Goal: Task Accomplishment & Management: Complete application form

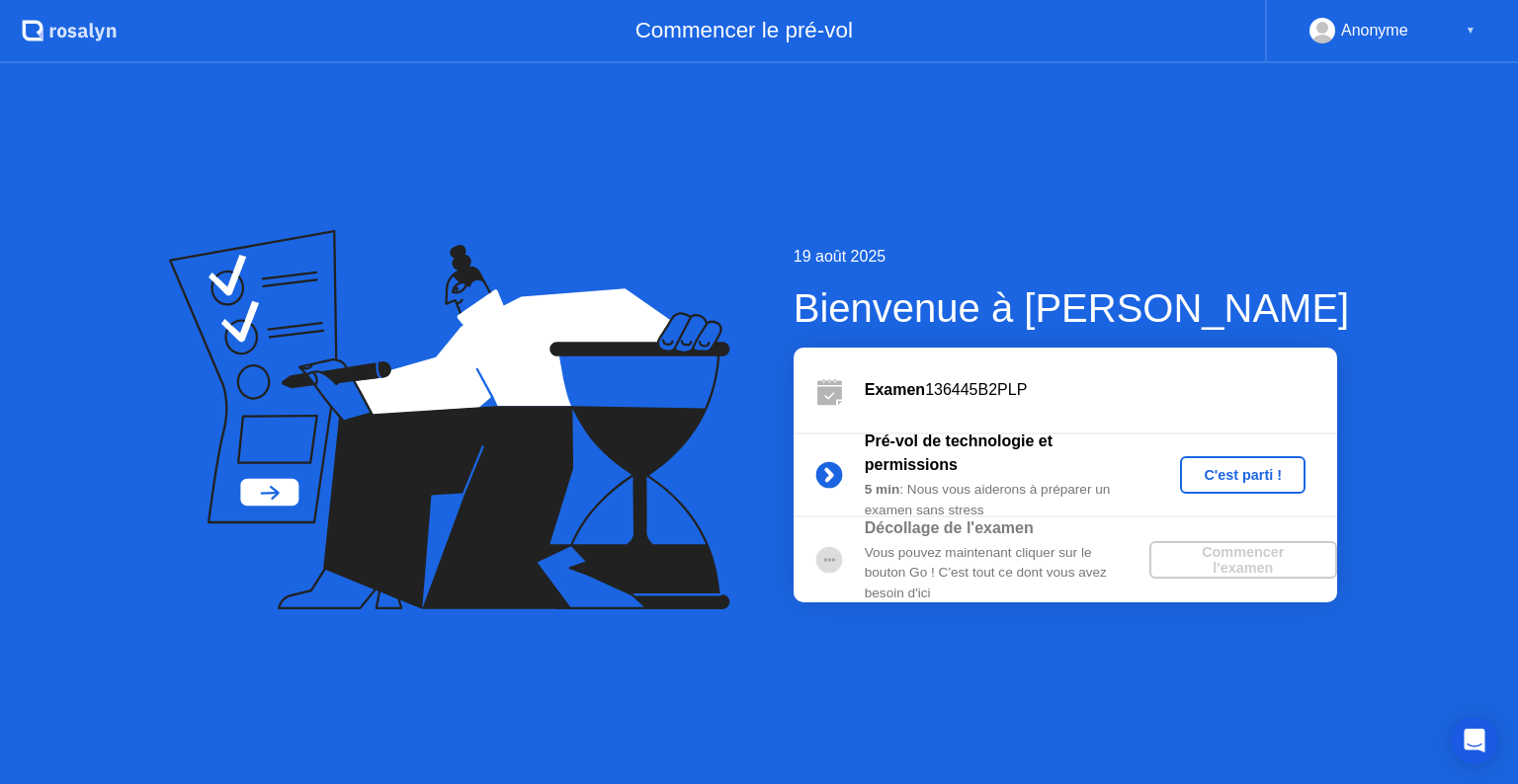
click at [1221, 549] on div "Commencer l'examen" at bounding box center [1243, 560] width 172 height 32
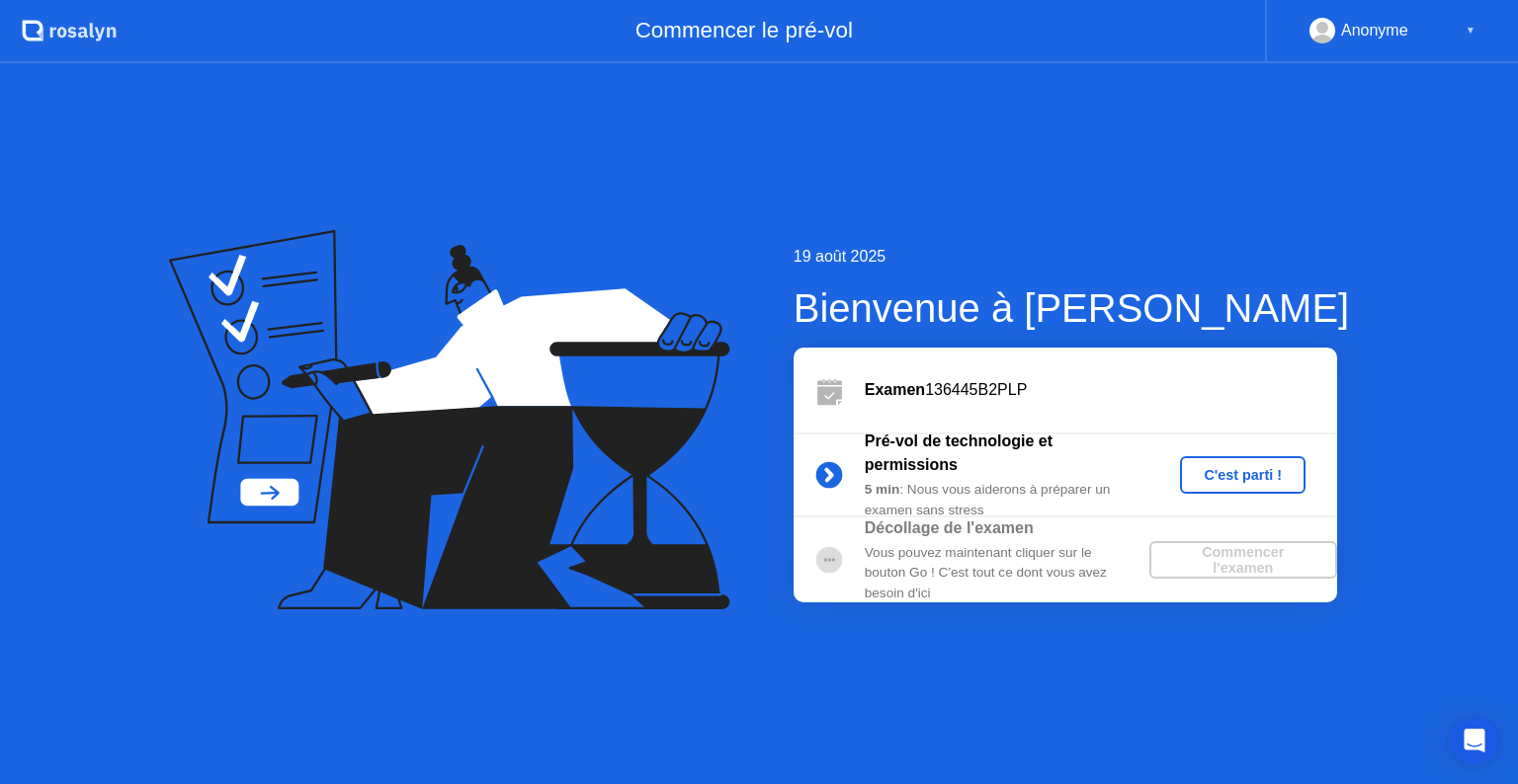
click at [1221, 549] on div "Commencer l'examen" at bounding box center [1243, 560] width 172 height 32
click at [1235, 480] on div "C'est parti !" at bounding box center [1243, 475] width 110 height 16
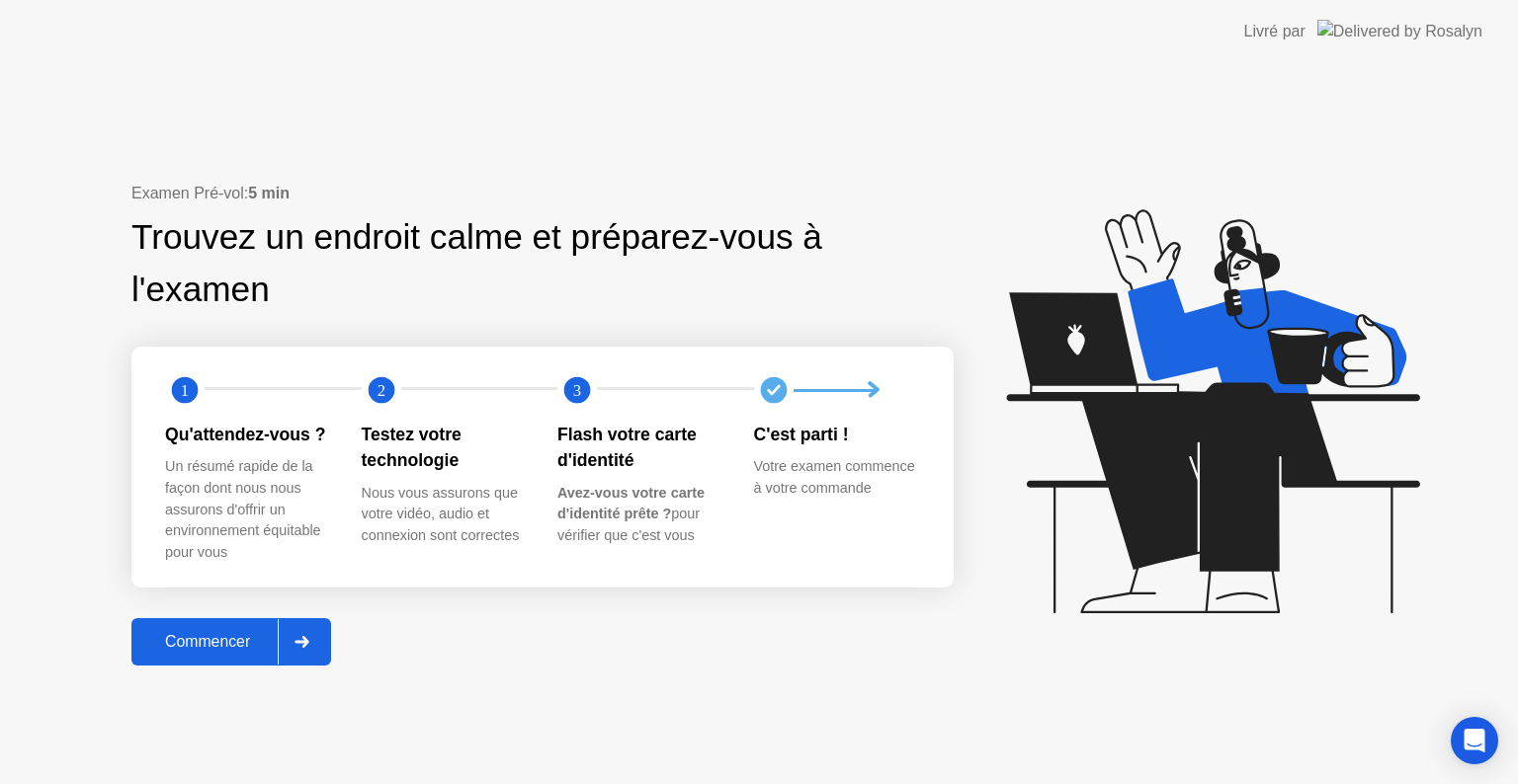
click at [309, 648] on icon at bounding box center [303, 642] width 14 height 12
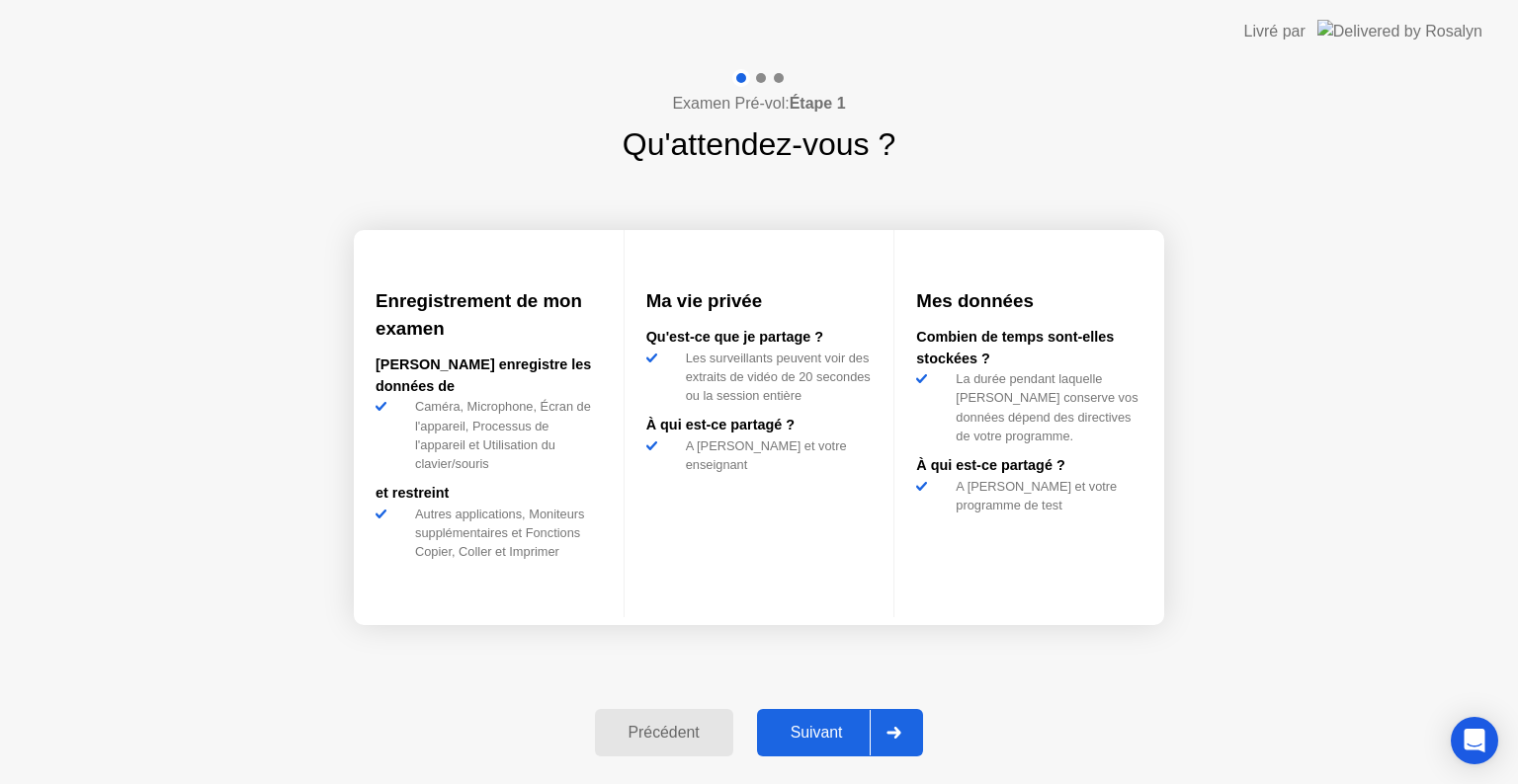
click at [901, 724] on div at bounding box center [892, 732] width 47 height 45
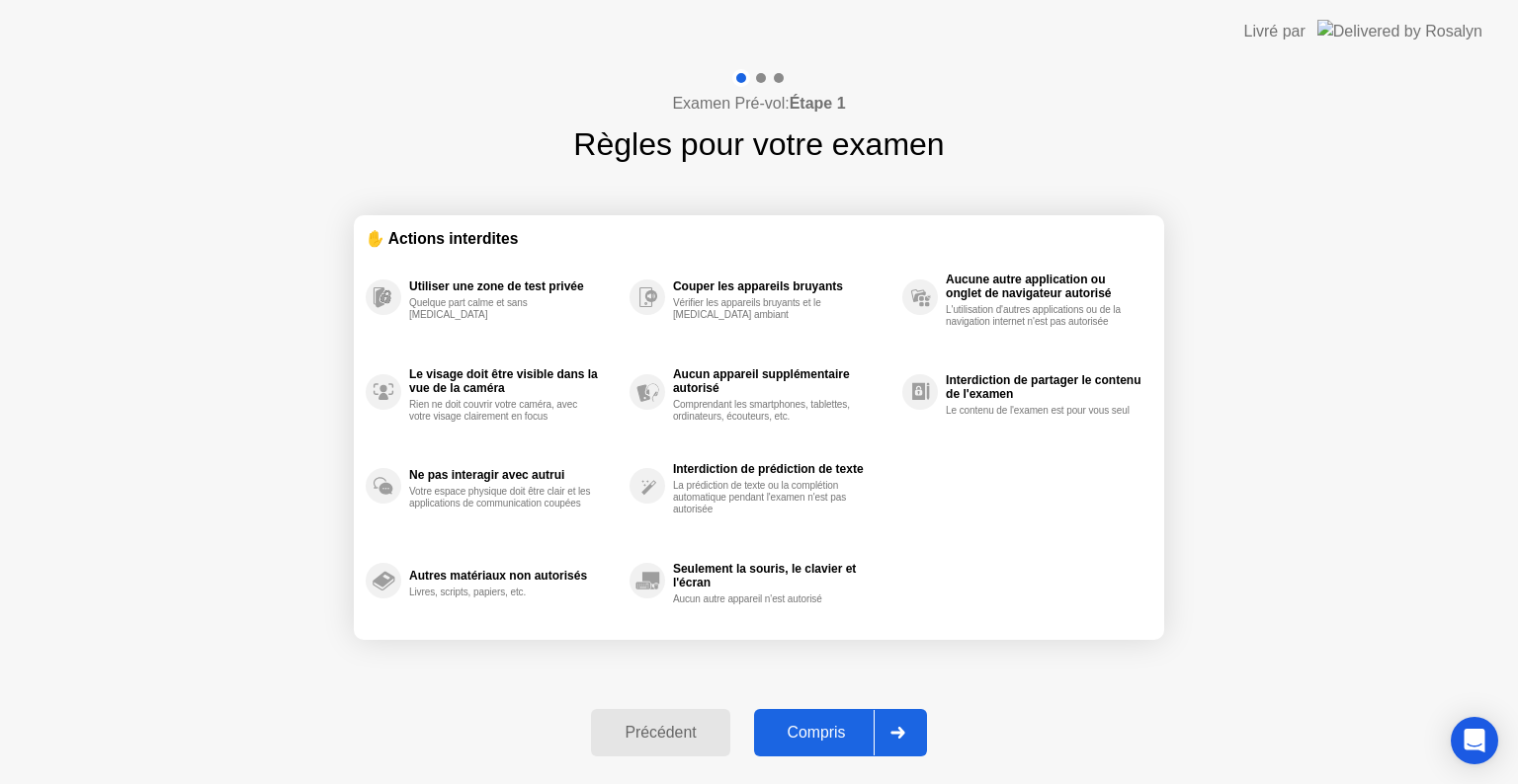
click at [898, 727] on icon at bounding box center [897, 733] width 15 height 12
select select "**********"
select select "*******"
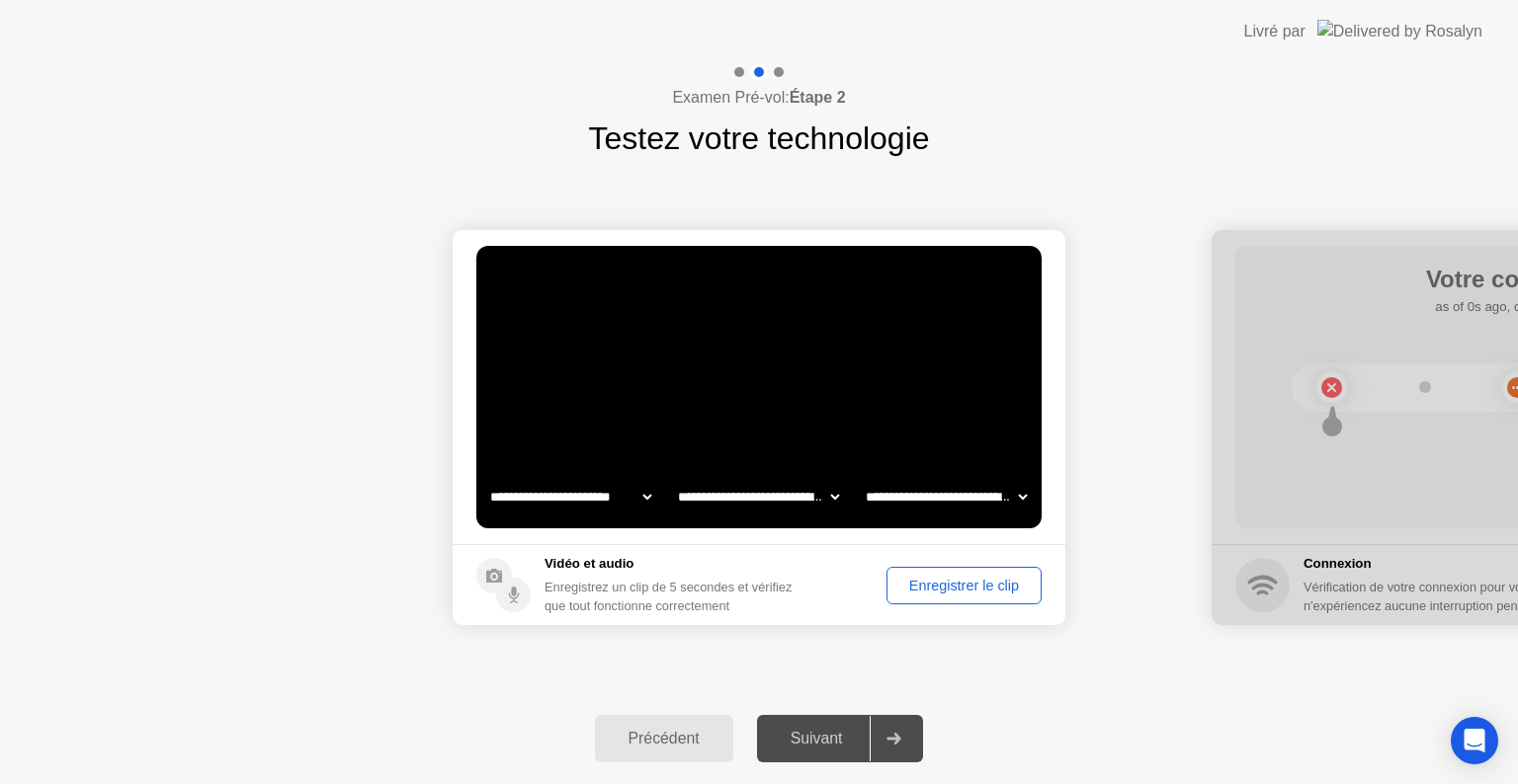
click at [510, 599] on circle at bounding box center [513, 595] width 35 height 35
click at [958, 586] on div "Enregistrer le clip" at bounding box center [963, 586] width 141 height 16
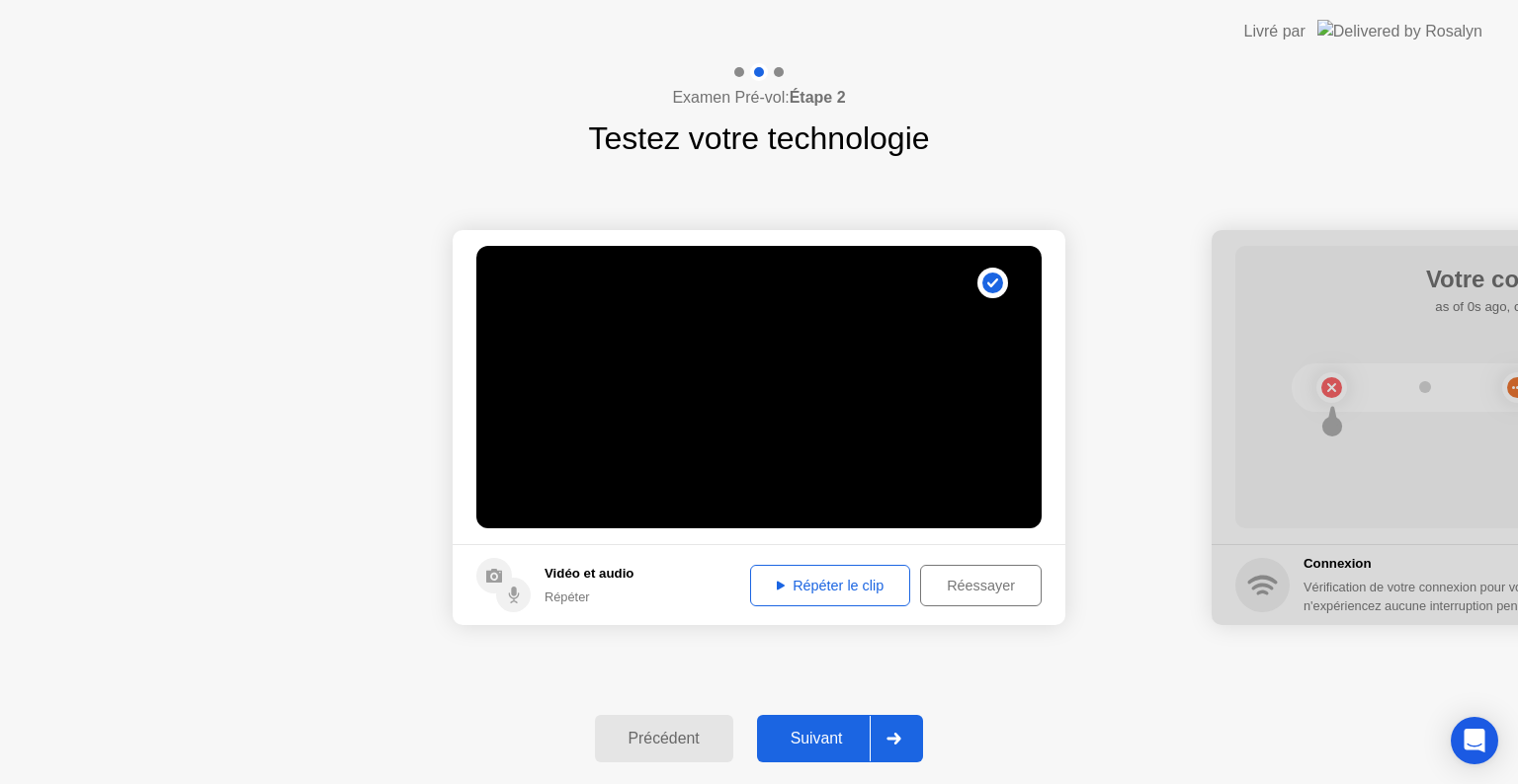
click at [776, 583] on icon at bounding box center [780, 586] width 8 height 10
click at [897, 727] on div at bounding box center [892, 738] width 47 height 45
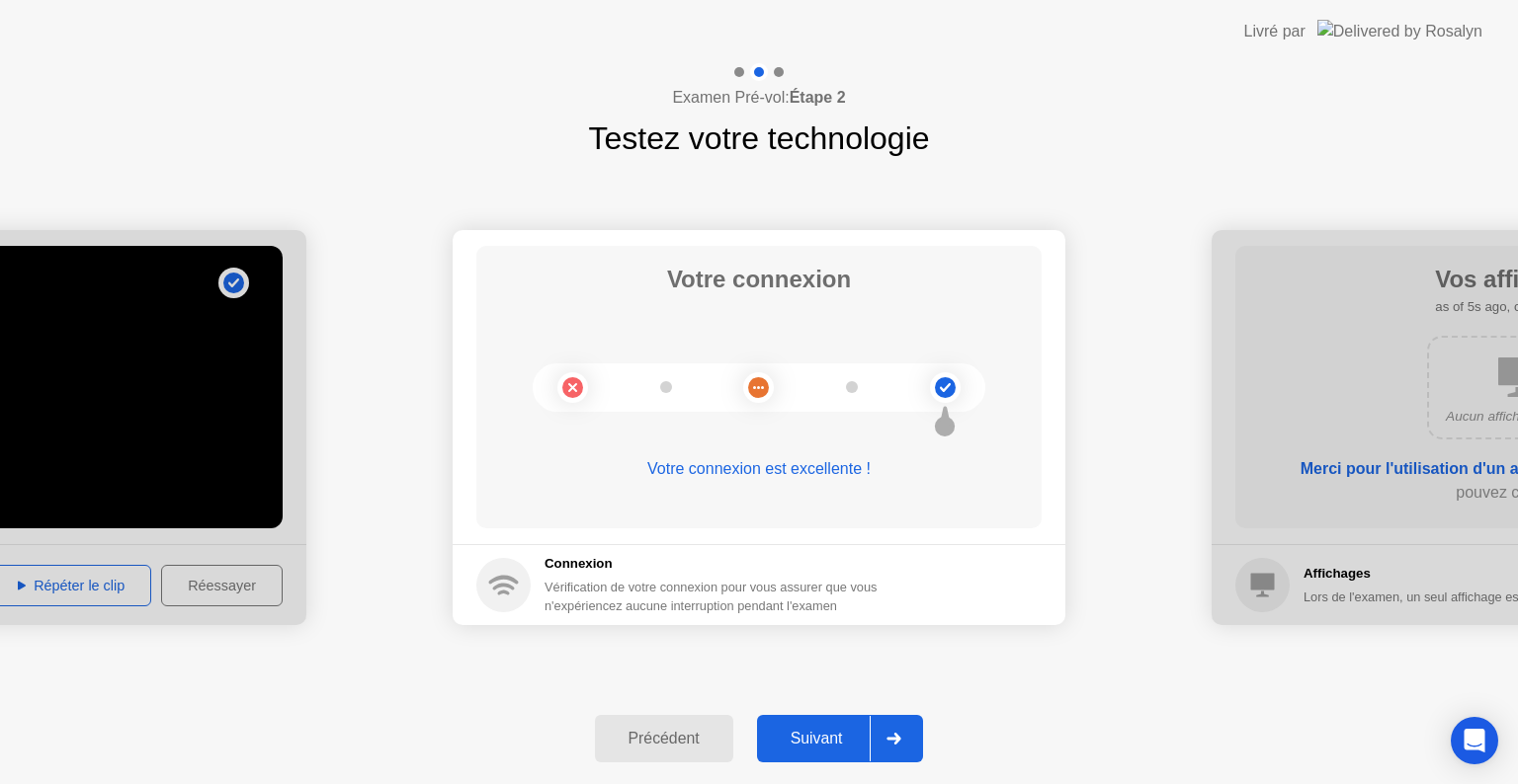
click at [895, 743] on icon at bounding box center [893, 739] width 15 height 12
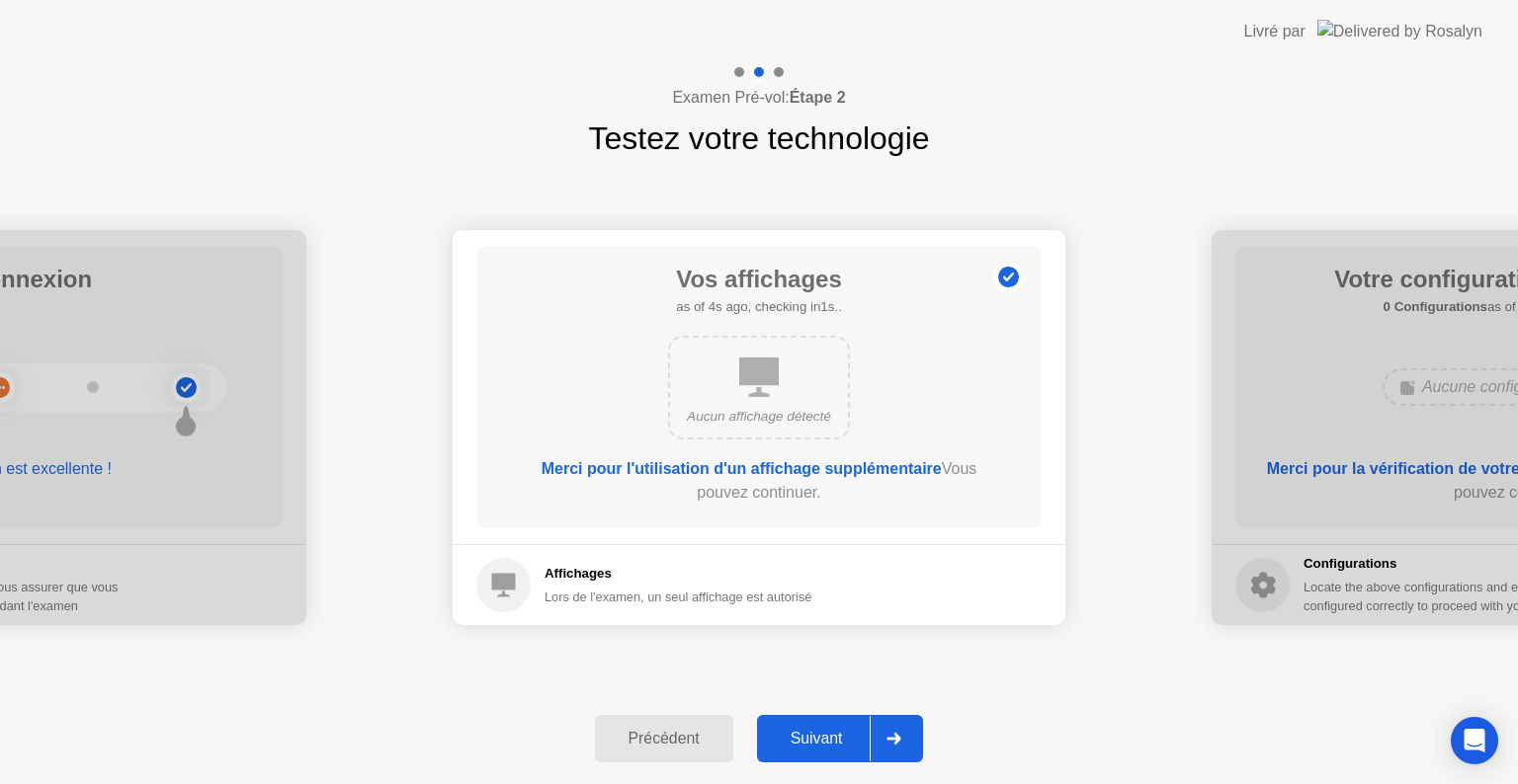
click at [901, 737] on icon at bounding box center [894, 739] width 14 height 12
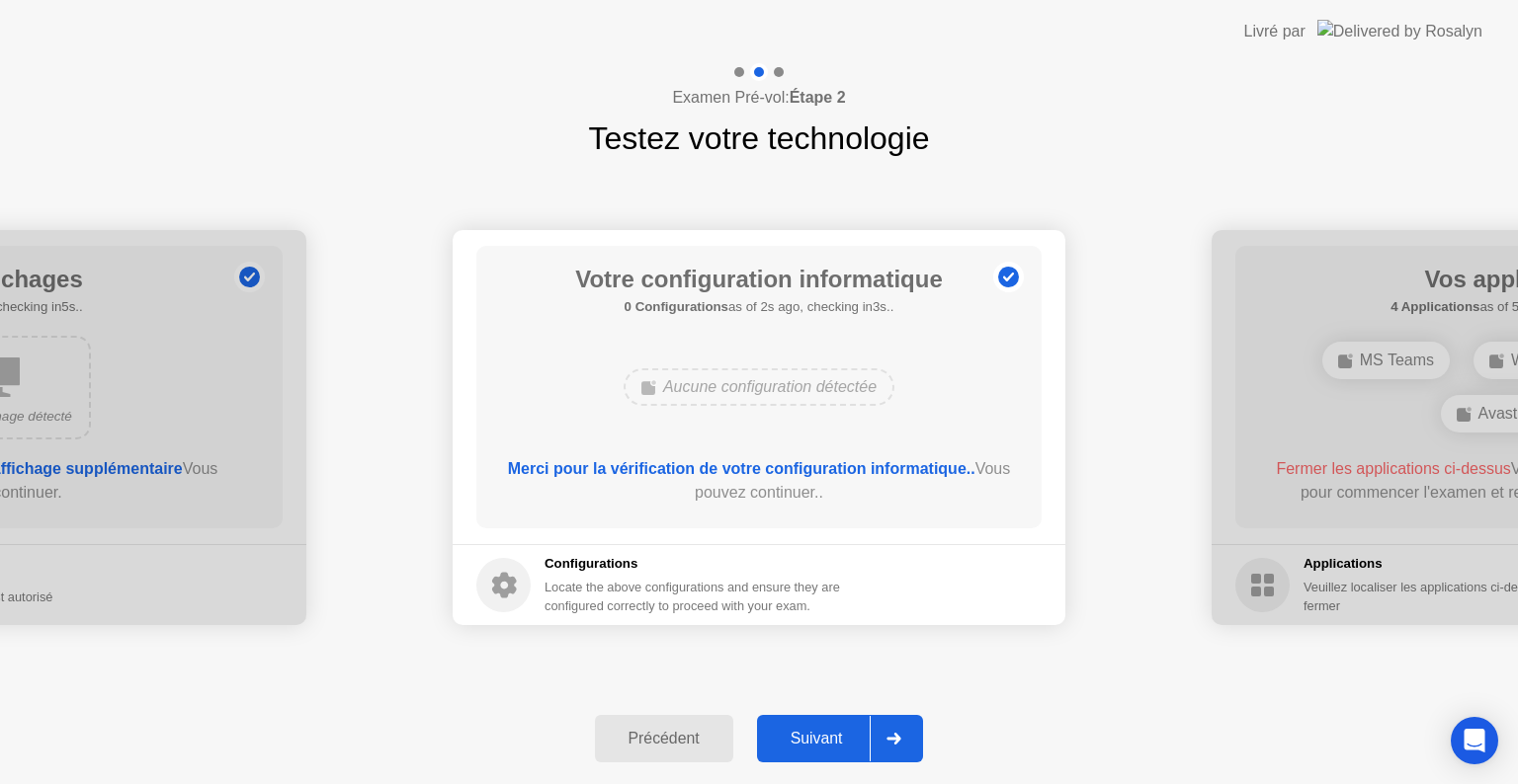
click at [895, 736] on icon at bounding box center [893, 739] width 15 height 12
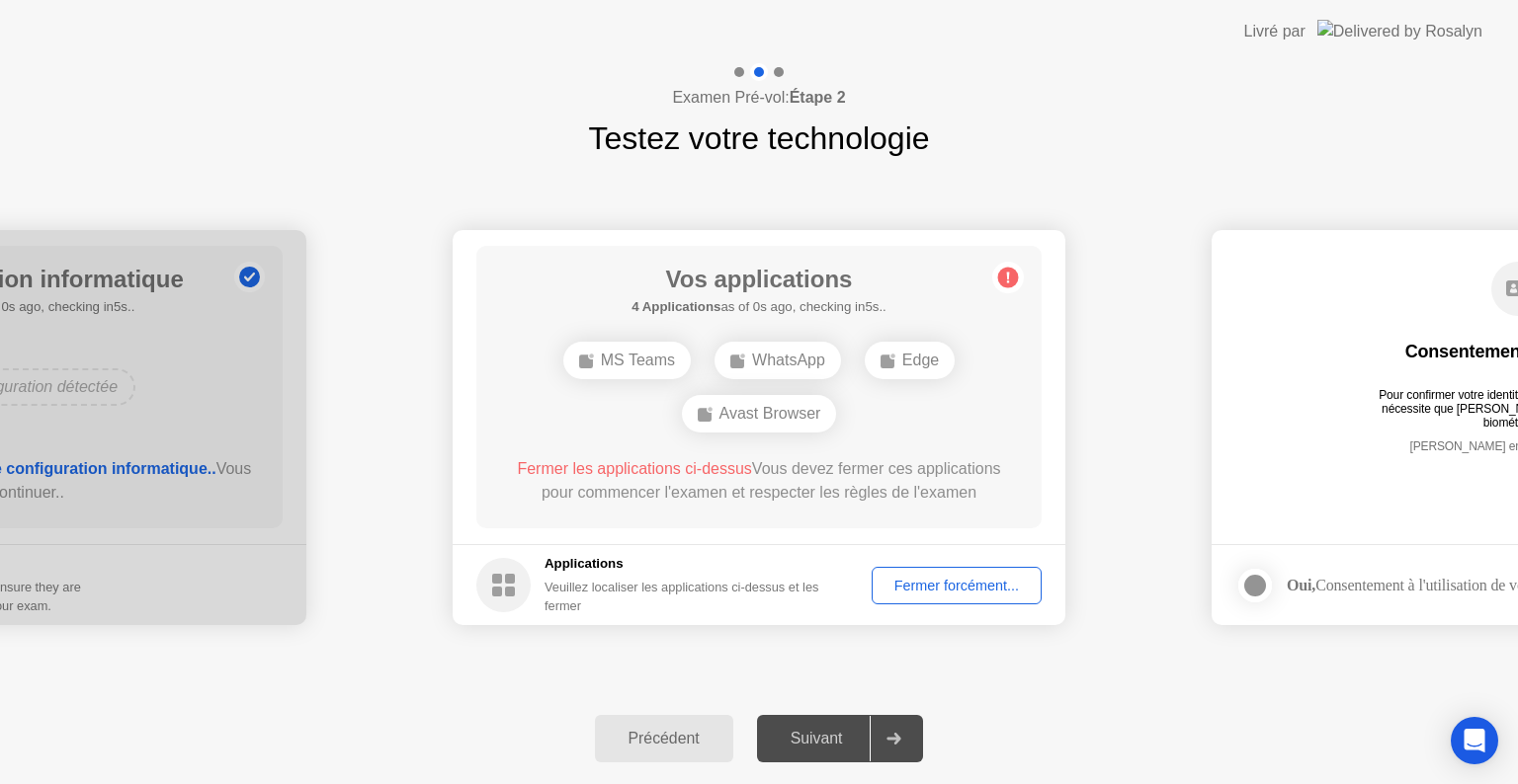
click at [996, 593] on div "Fermer forcément..." at bounding box center [956, 586] width 156 height 16
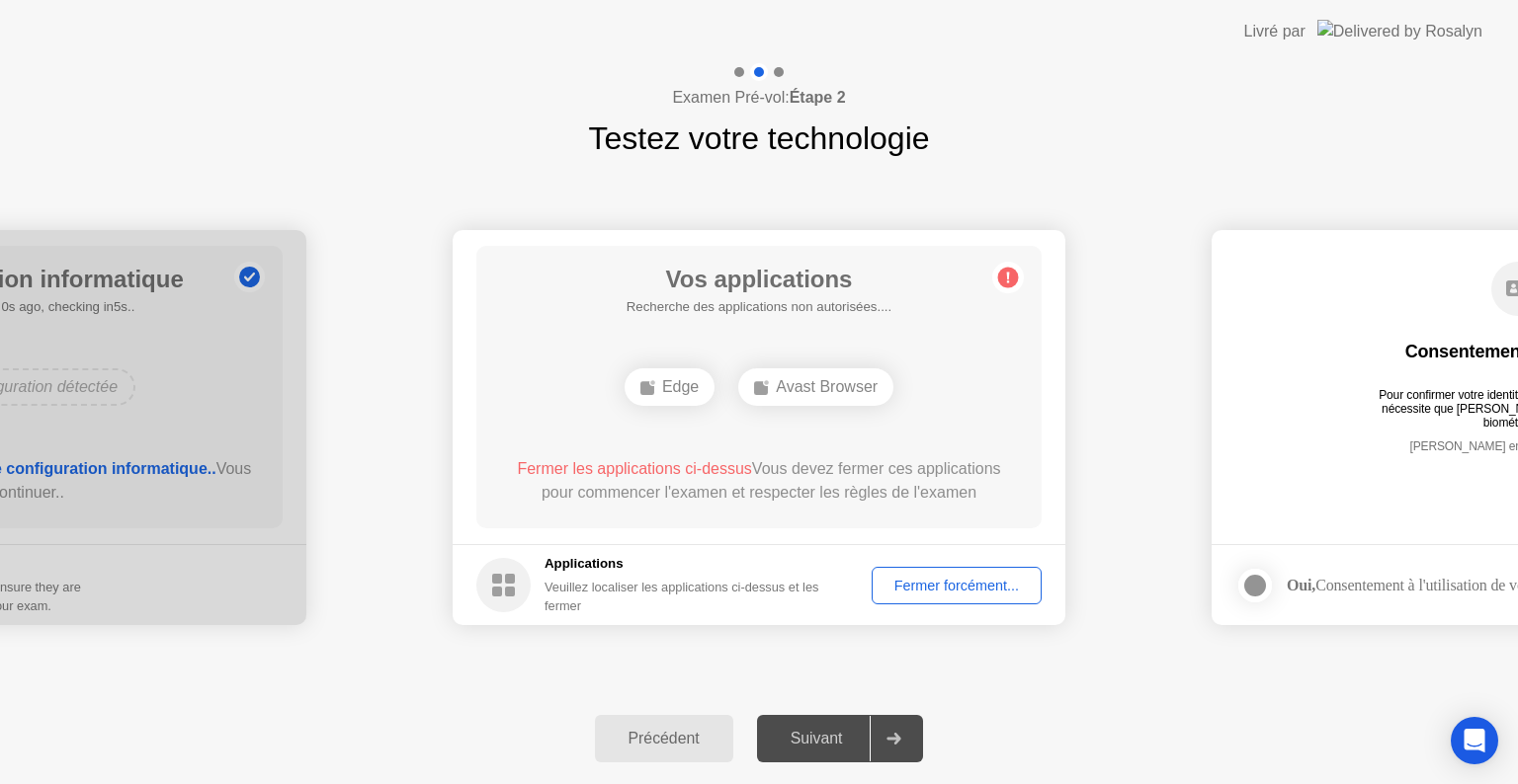
click at [966, 586] on div "Fermer forcément..." at bounding box center [956, 586] width 156 height 16
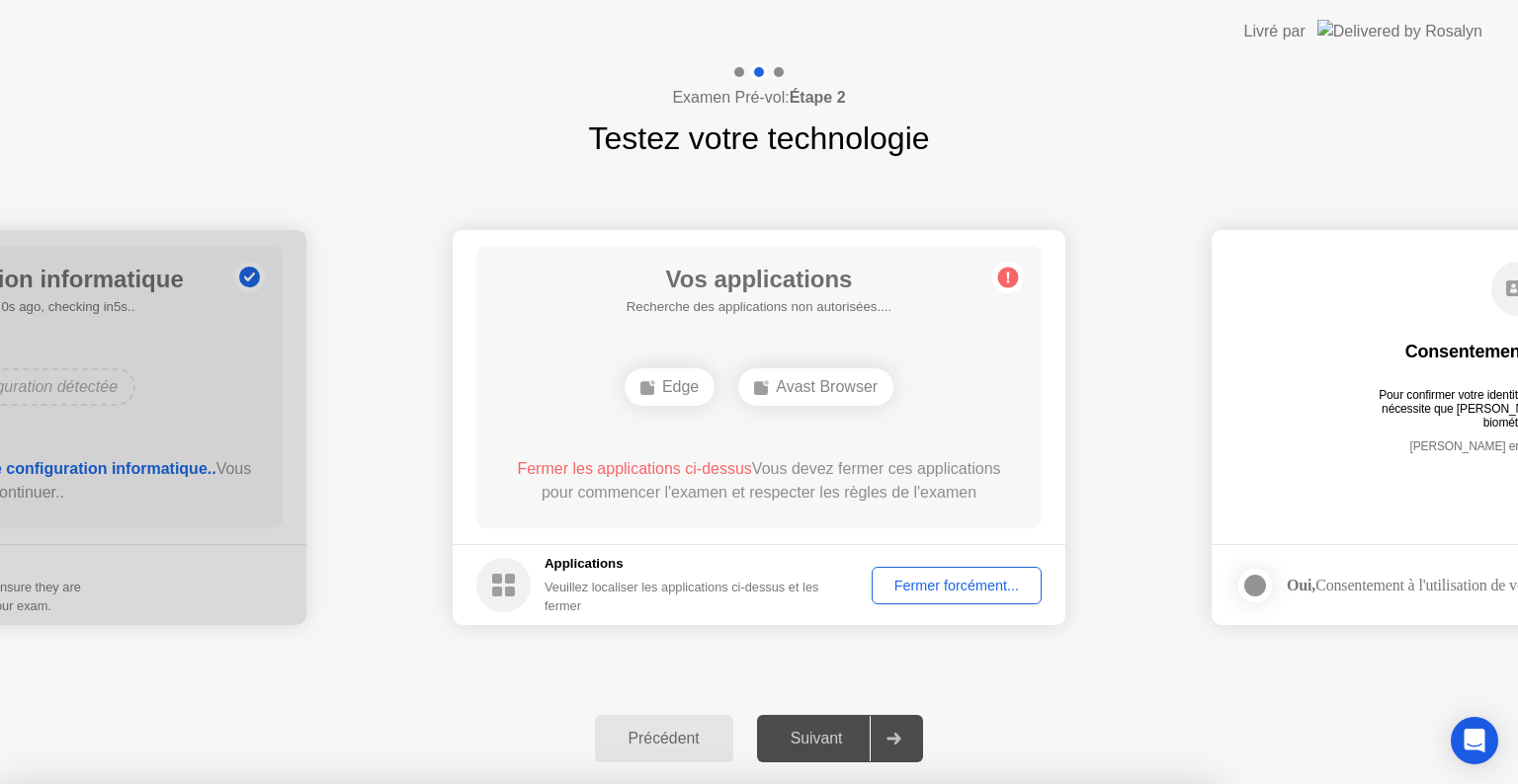
click at [903, 783] on div at bounding box center [759, 784] width 1518 height 0
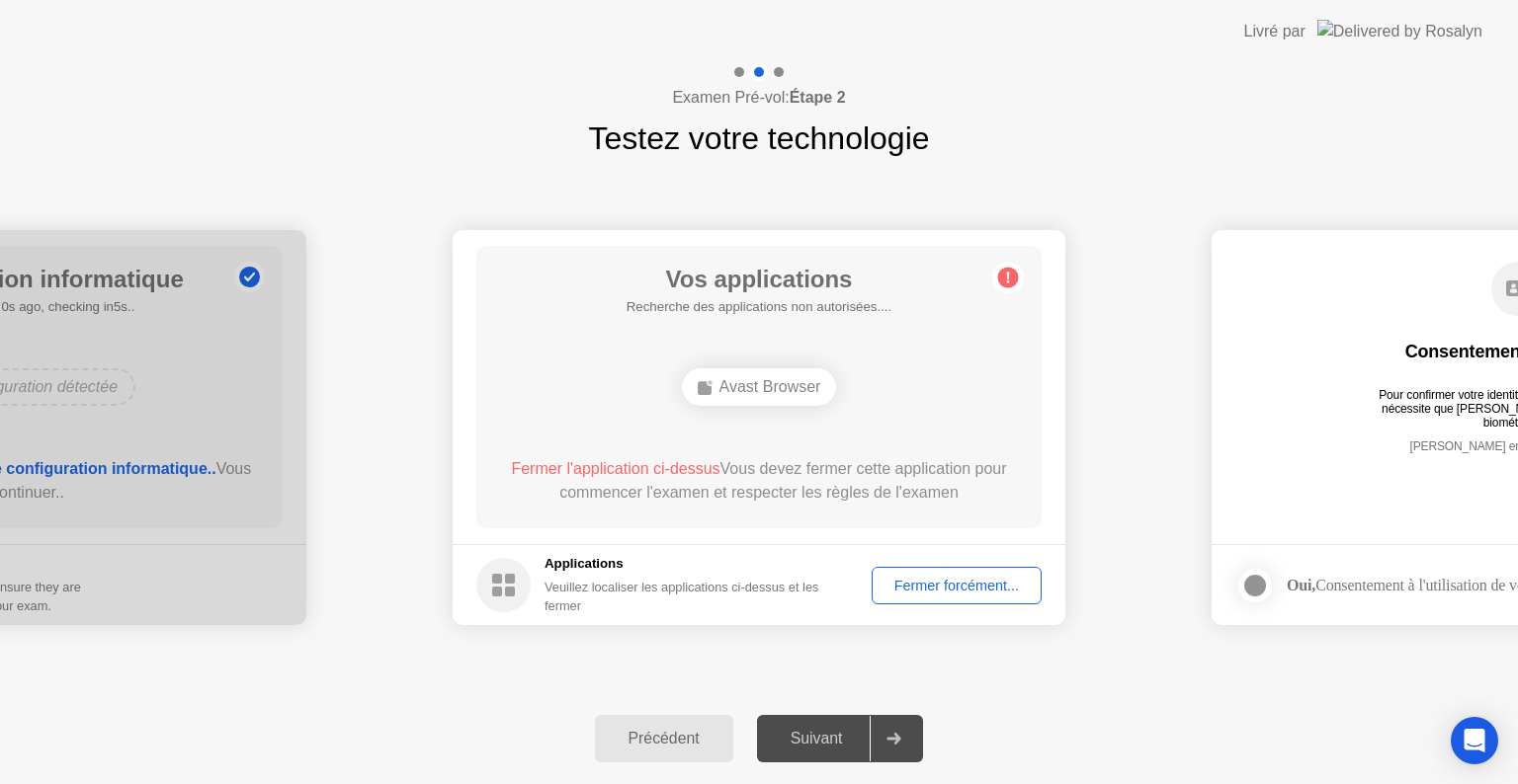
click at [952, 578] on div "Fermer forcément..." at bounding box center [956, 586] width 156 height 16
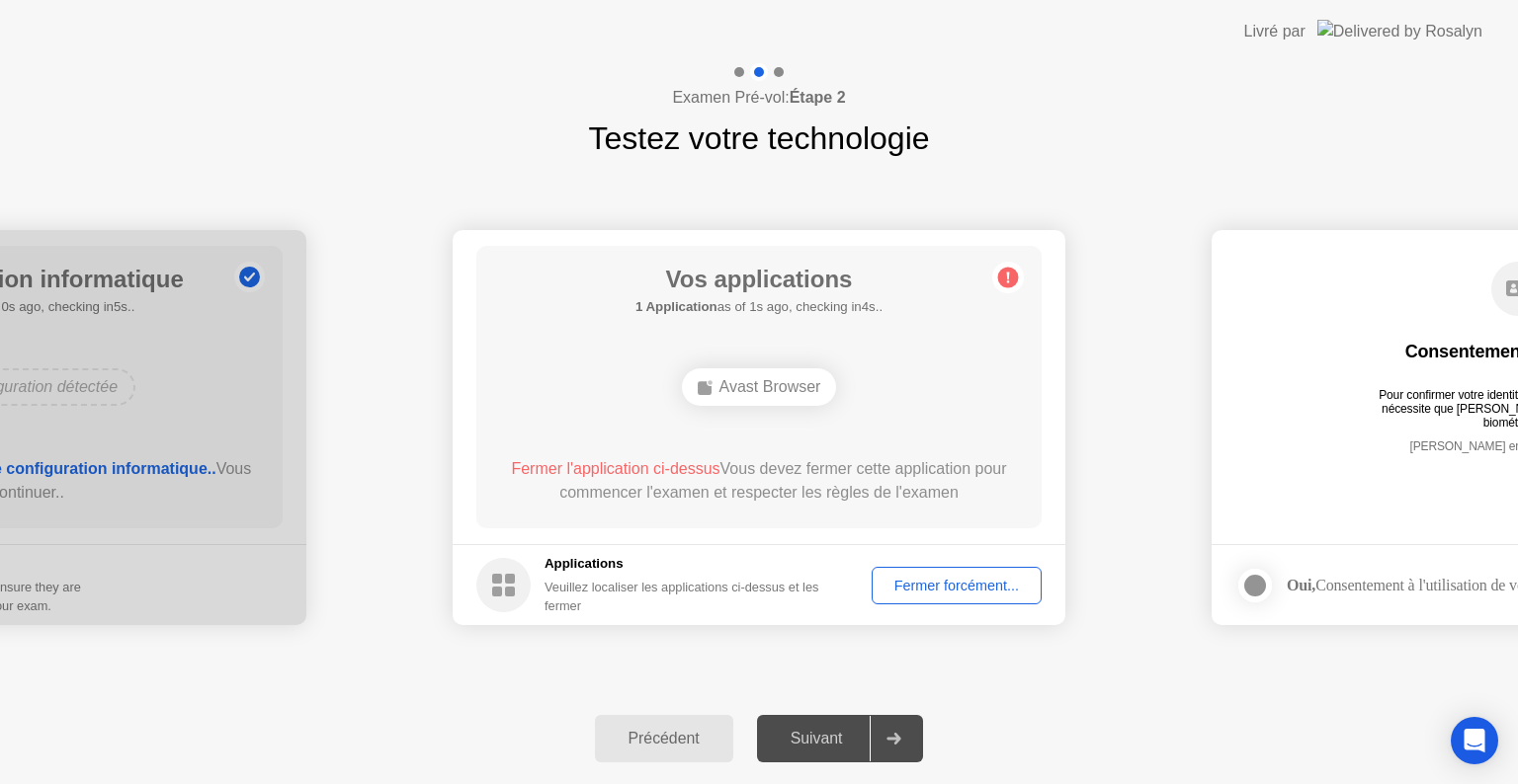
click at [497, 591] on rect at bounding box center [498, 591] width 10 height 10
click at [950, 590] on div "Fermer forcément..." at bounding box center [956, 586] width 156 height 16
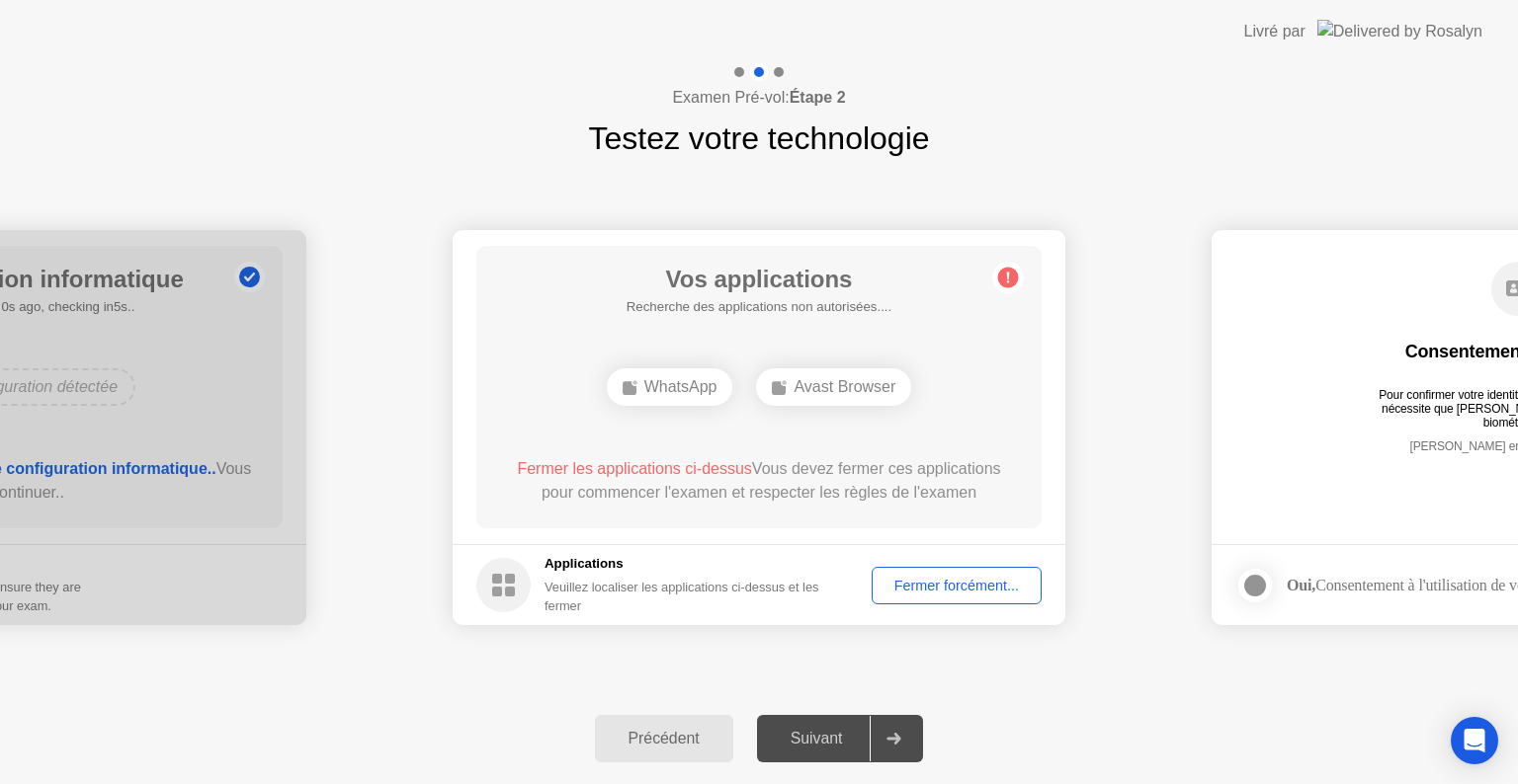
click at [666, 388] on div "WhatsApp" at bounding box center [670, 388] width 127 height 38
click at [973, 578] on div "Fermer forcément..." at bounding box center [956, 586] width 156 height 16
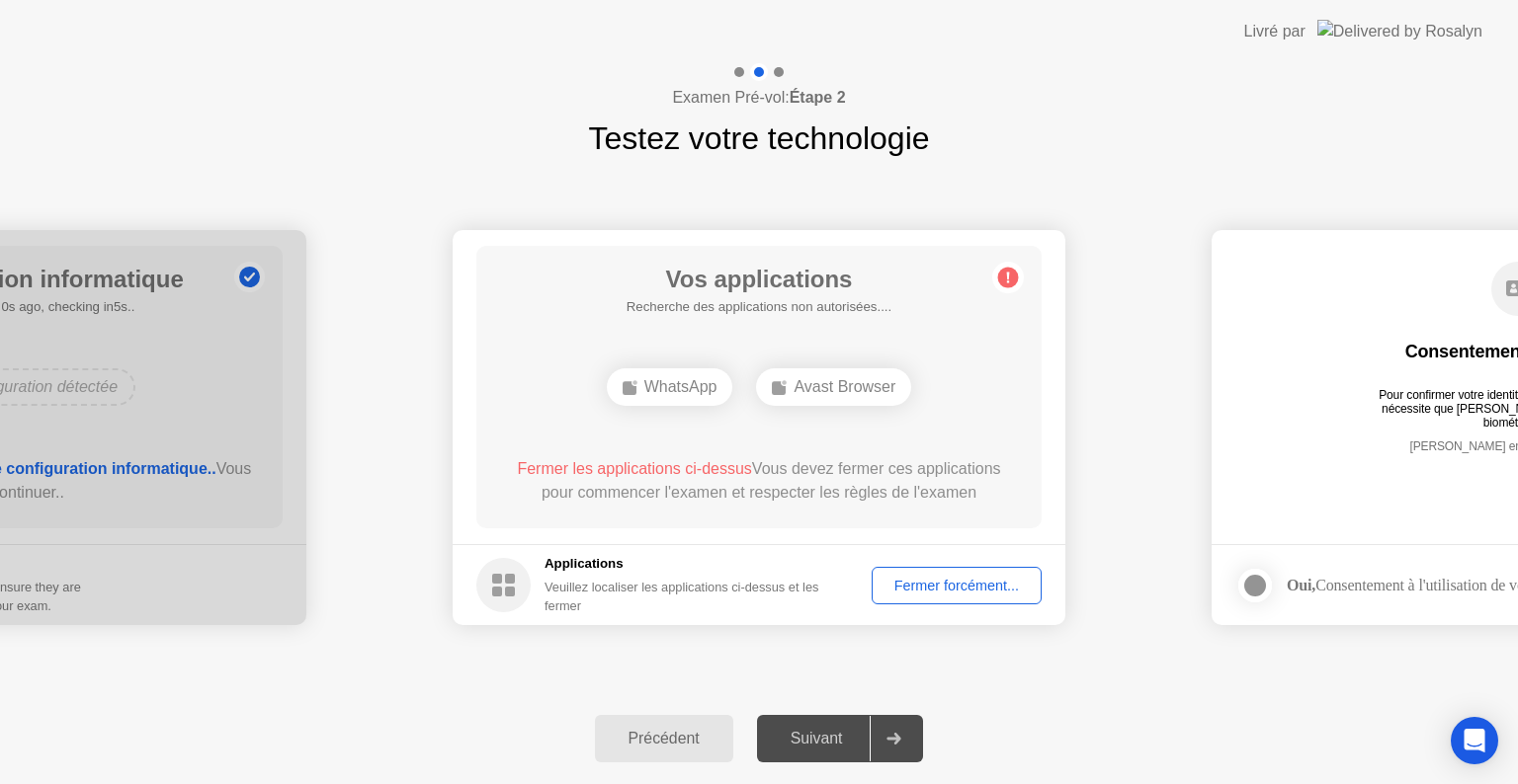
click at [993, 762] on div "Précédent Suivant" at bounding box center [759, 738] width 1518 height 91
click at [972, 589] on div "Fermer forcément..." at bounding box center [956, 586] width 156 height 16
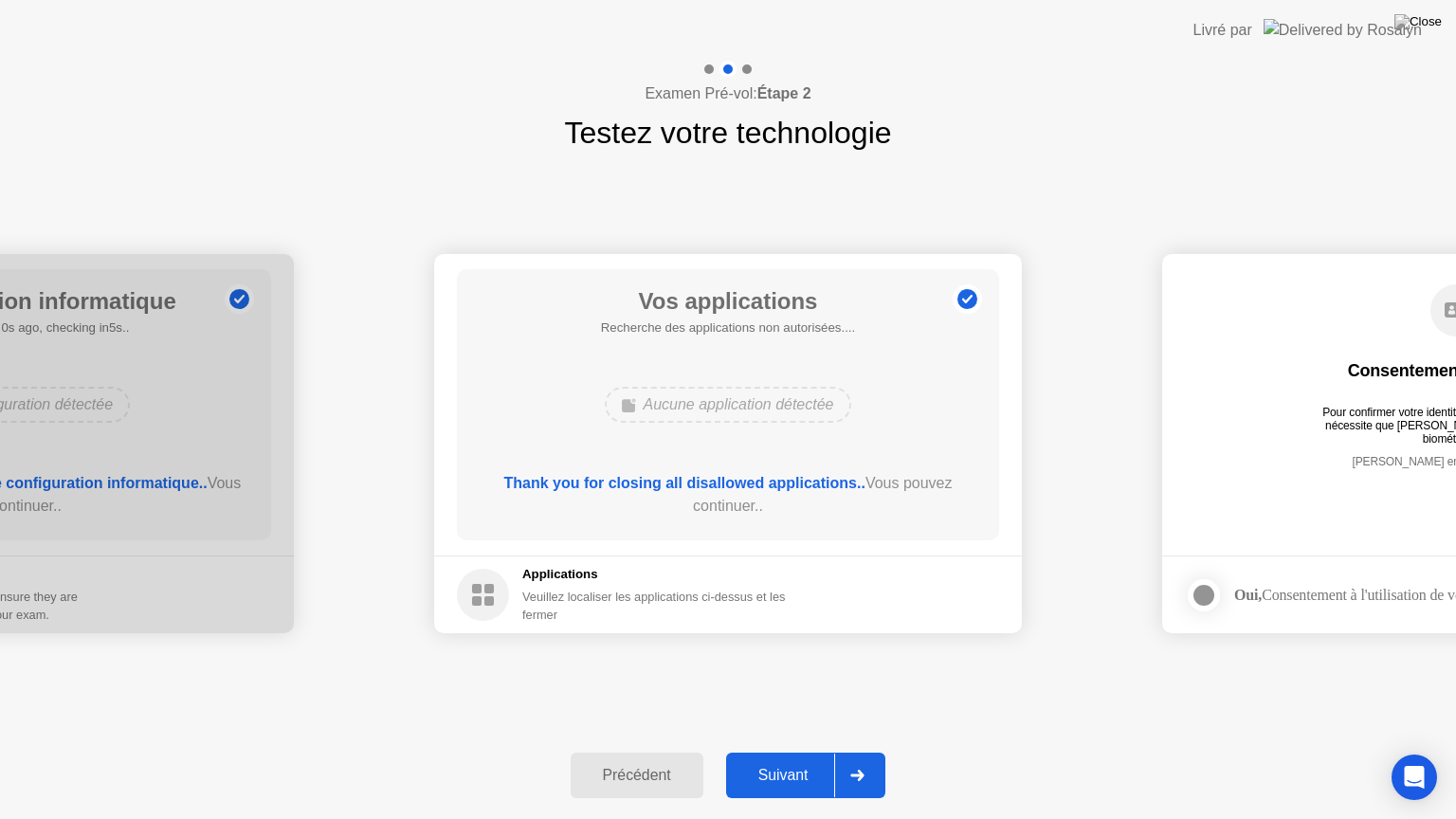
click at [853, 752] on icon at bounding box center [857, 776] width 14 height 12
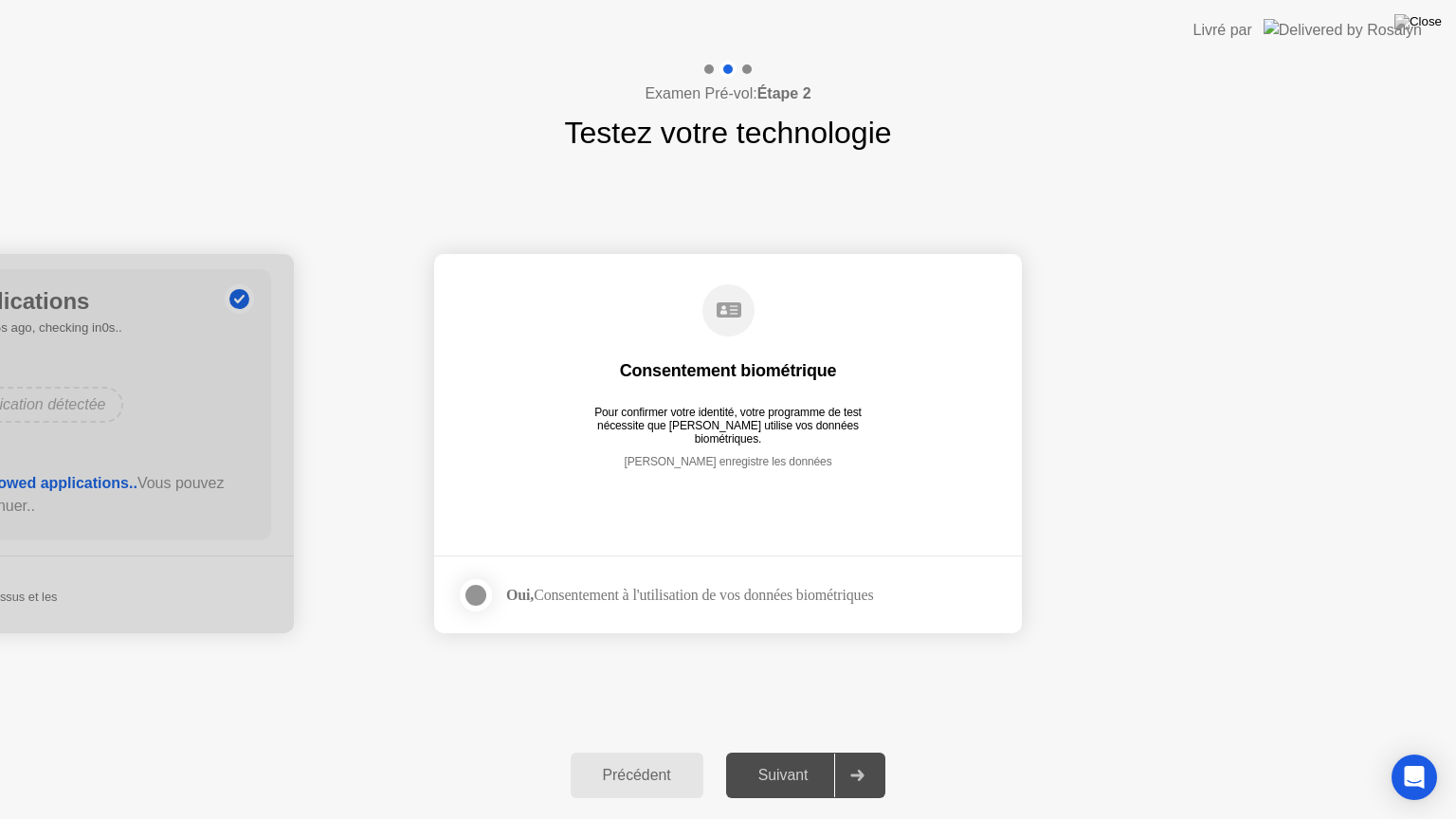
click at [816, 752] on div "Suivant" at bounding box center [783, 776] width 104 height 17
click at [861, 752] on div at bounding box center [856, 775] width 45 height 43
click at [485, 598] on div at bounding box center [476, 596] width 23 height 23
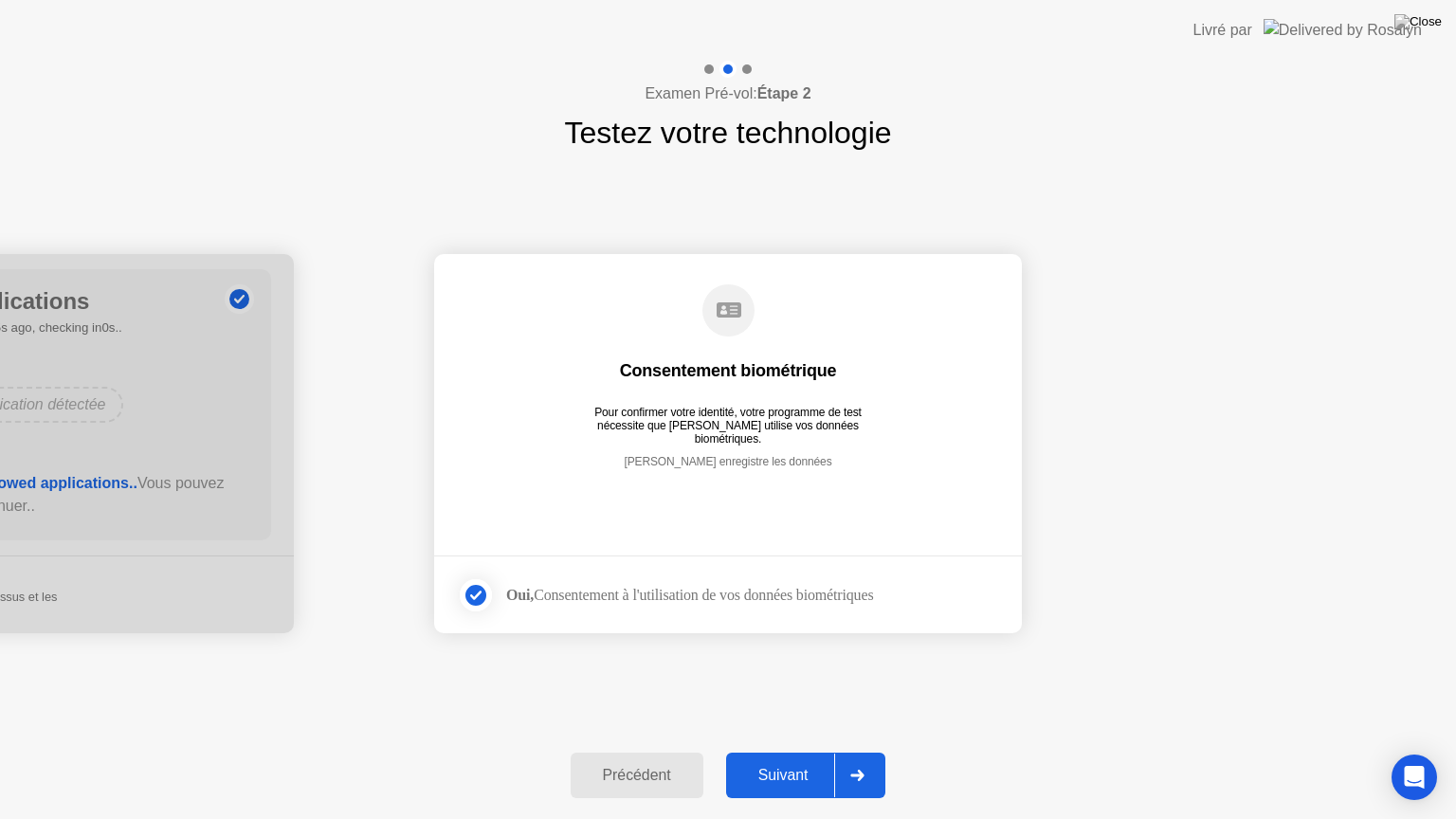
click at [871, 752] on div at bounding box center [856, 775] width 45 height 43
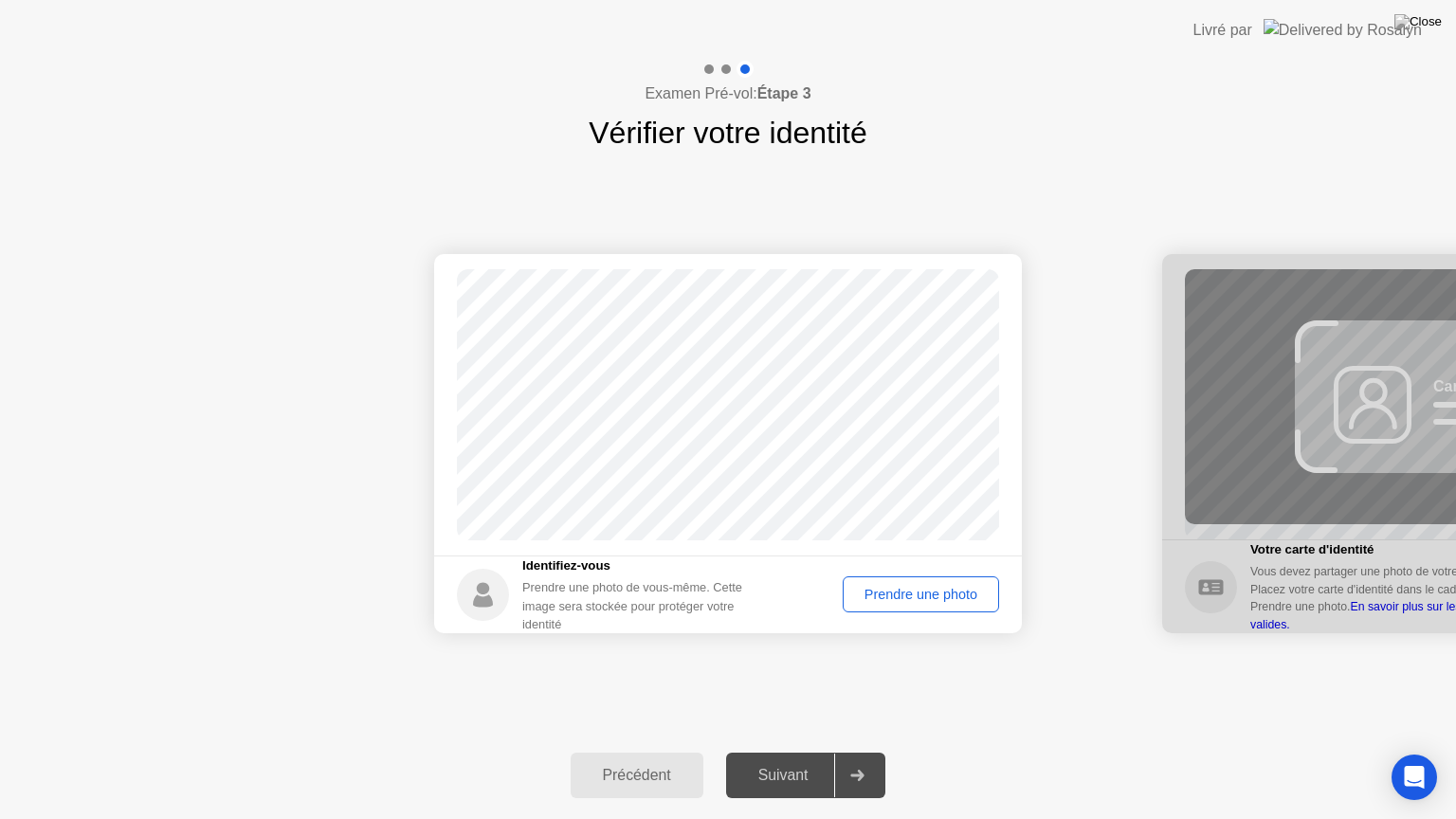
click at [894, 591] on div "Prendre une photo" at bounding box center [920, 595] width 143 height 15
click at [857, 752] on div at bounding box center [856, 775] width 45 height 43
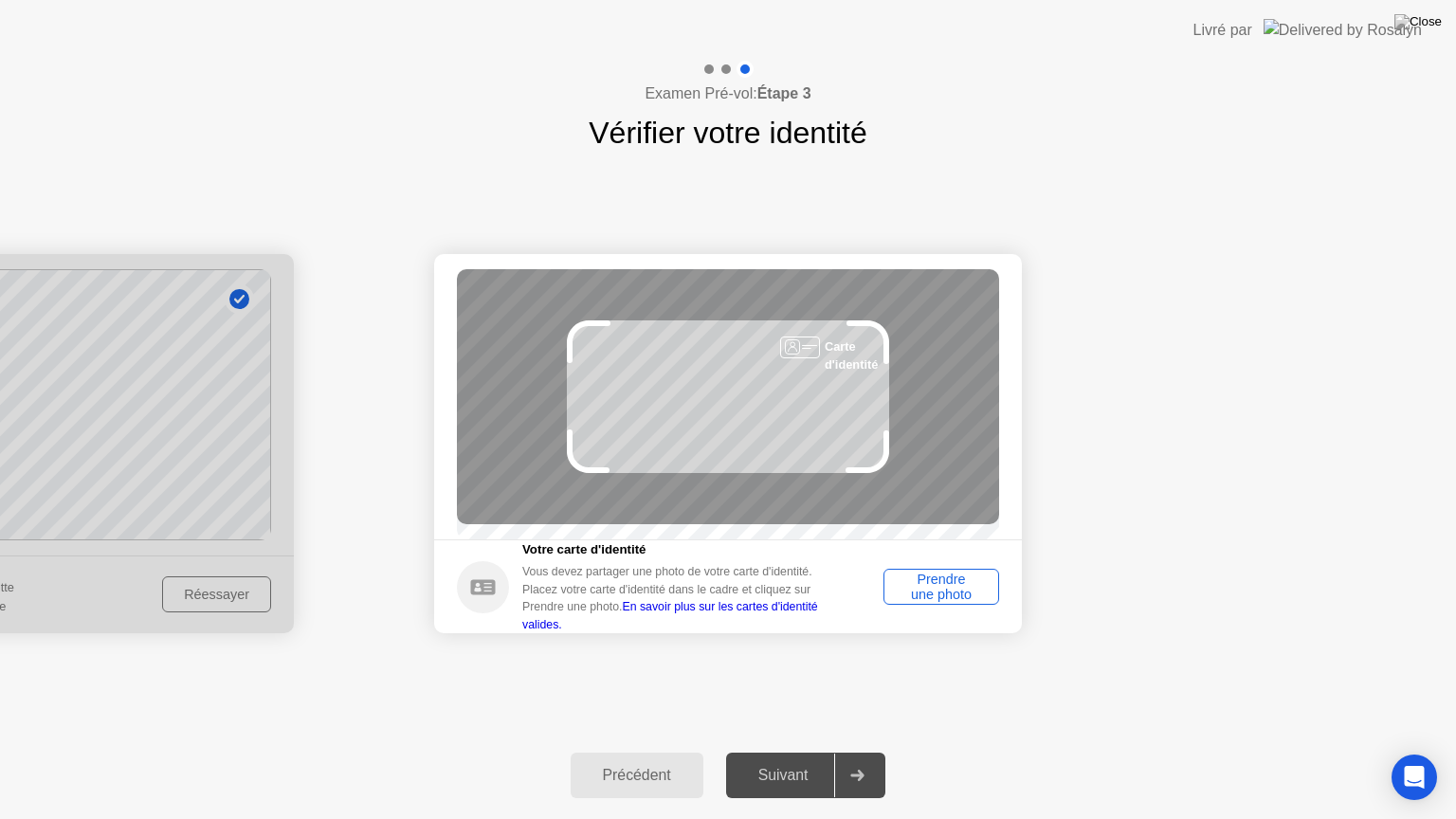
click at [937, 602] on div "Prendre une photo" at bounding box center [941, 587] width 103 height 31
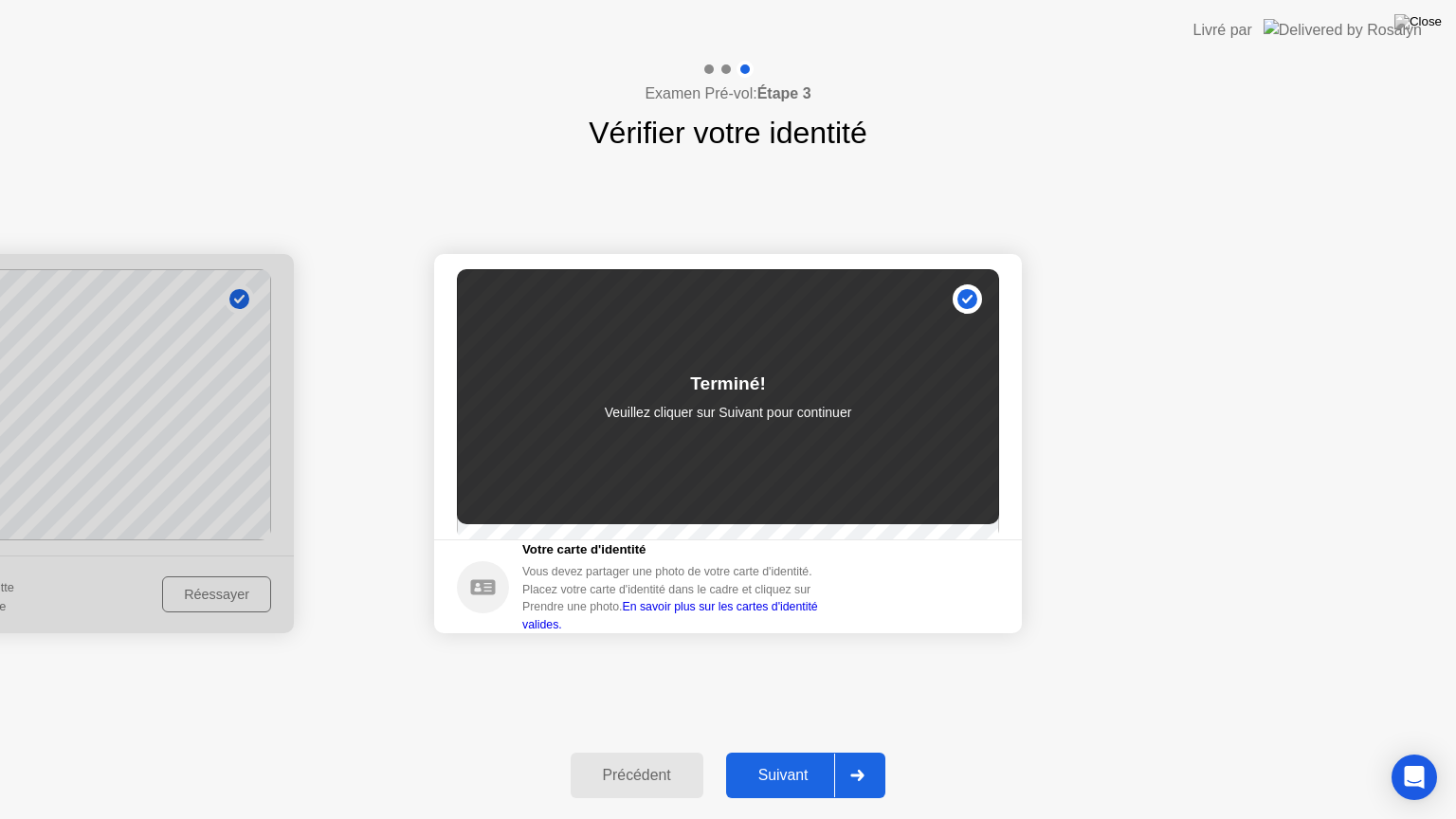
click at [860, 752] on icon at bounding box center [857, 776] width 14 height 12
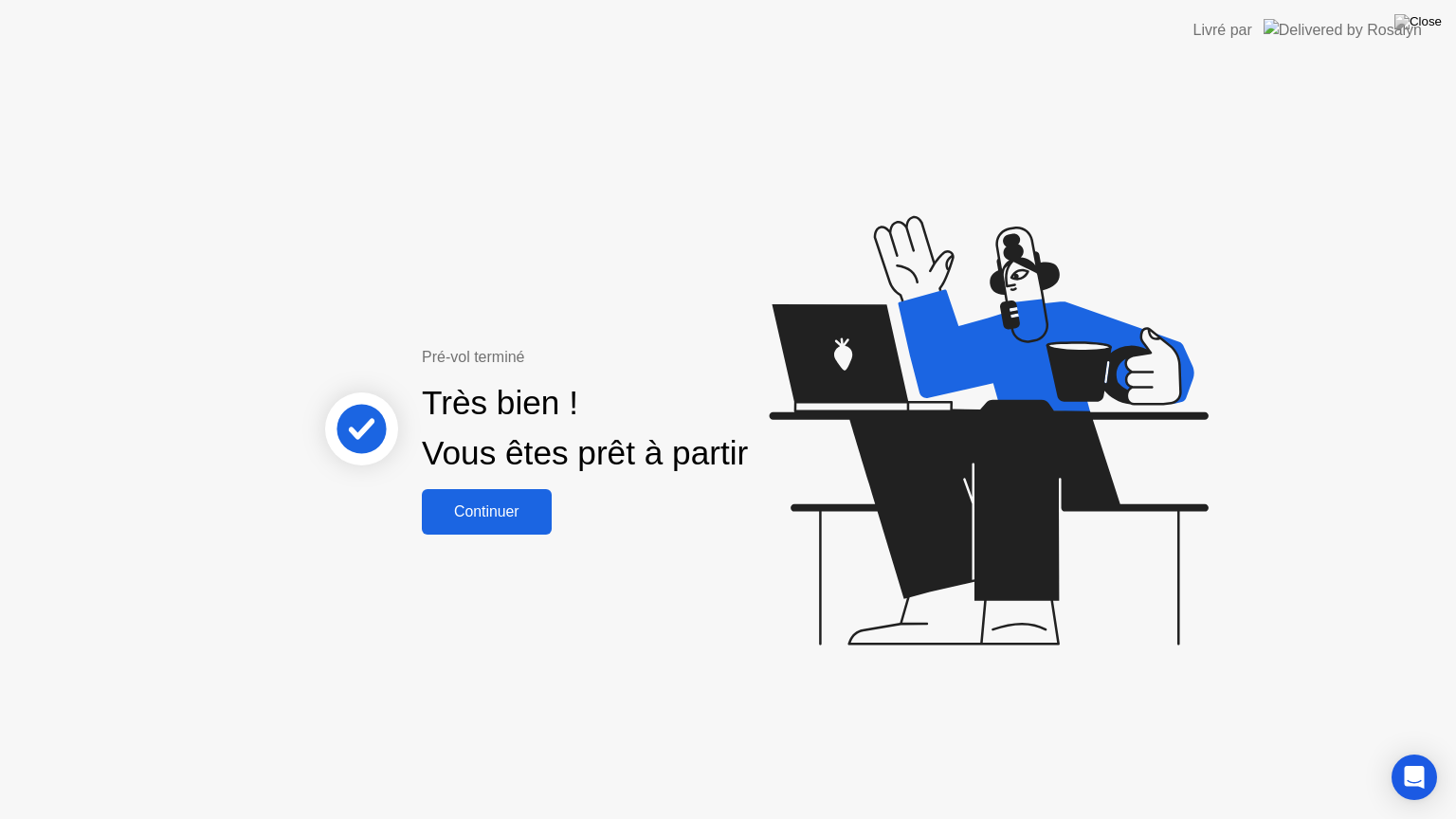
click at [477, 507] on div "Continuer" at bounding box center [487, 512] width 119 height 17
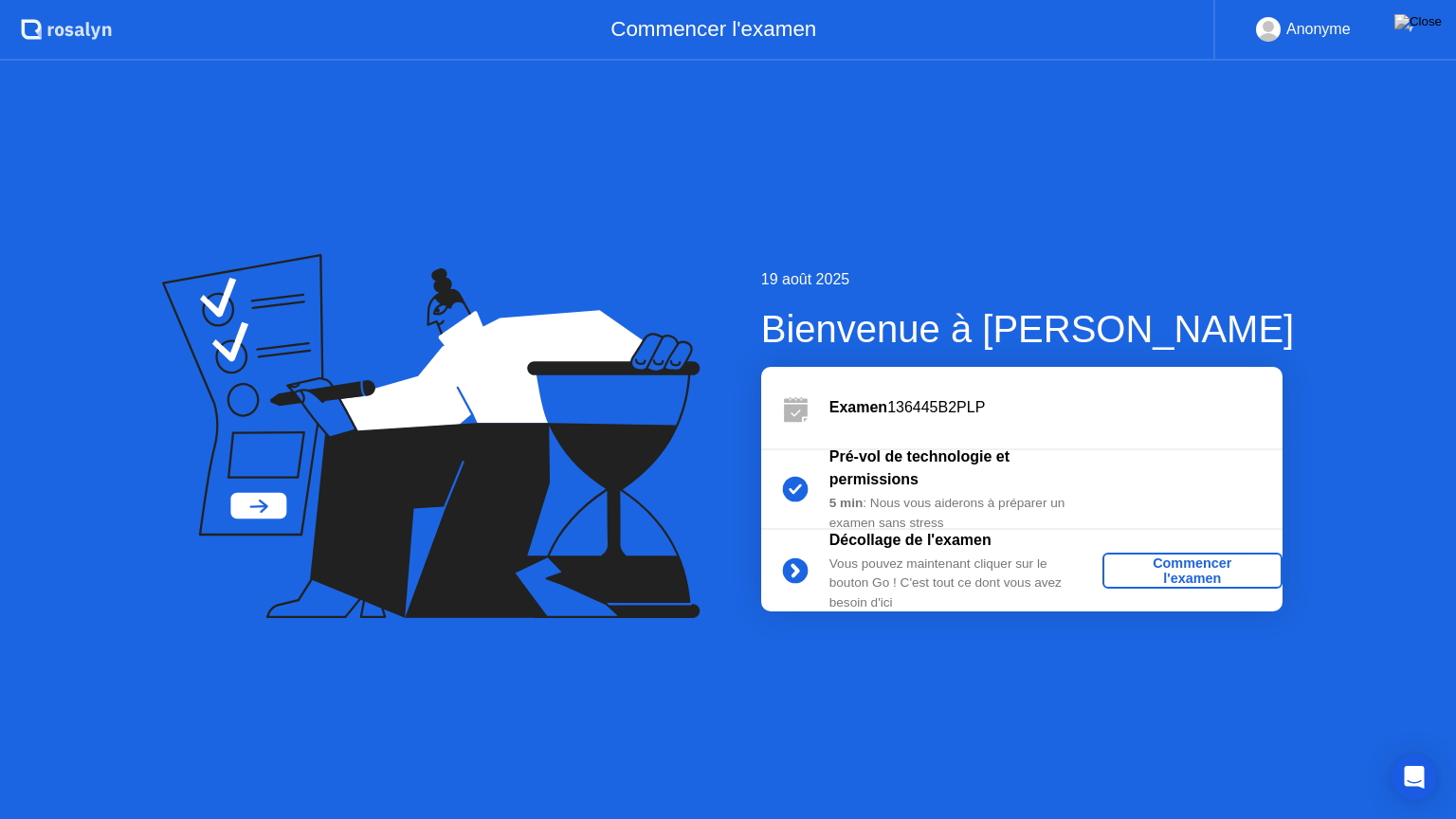
click at [1198, 568] on div "Commencer l'examen" at bounding box center [1192, 572] width 165 height 31
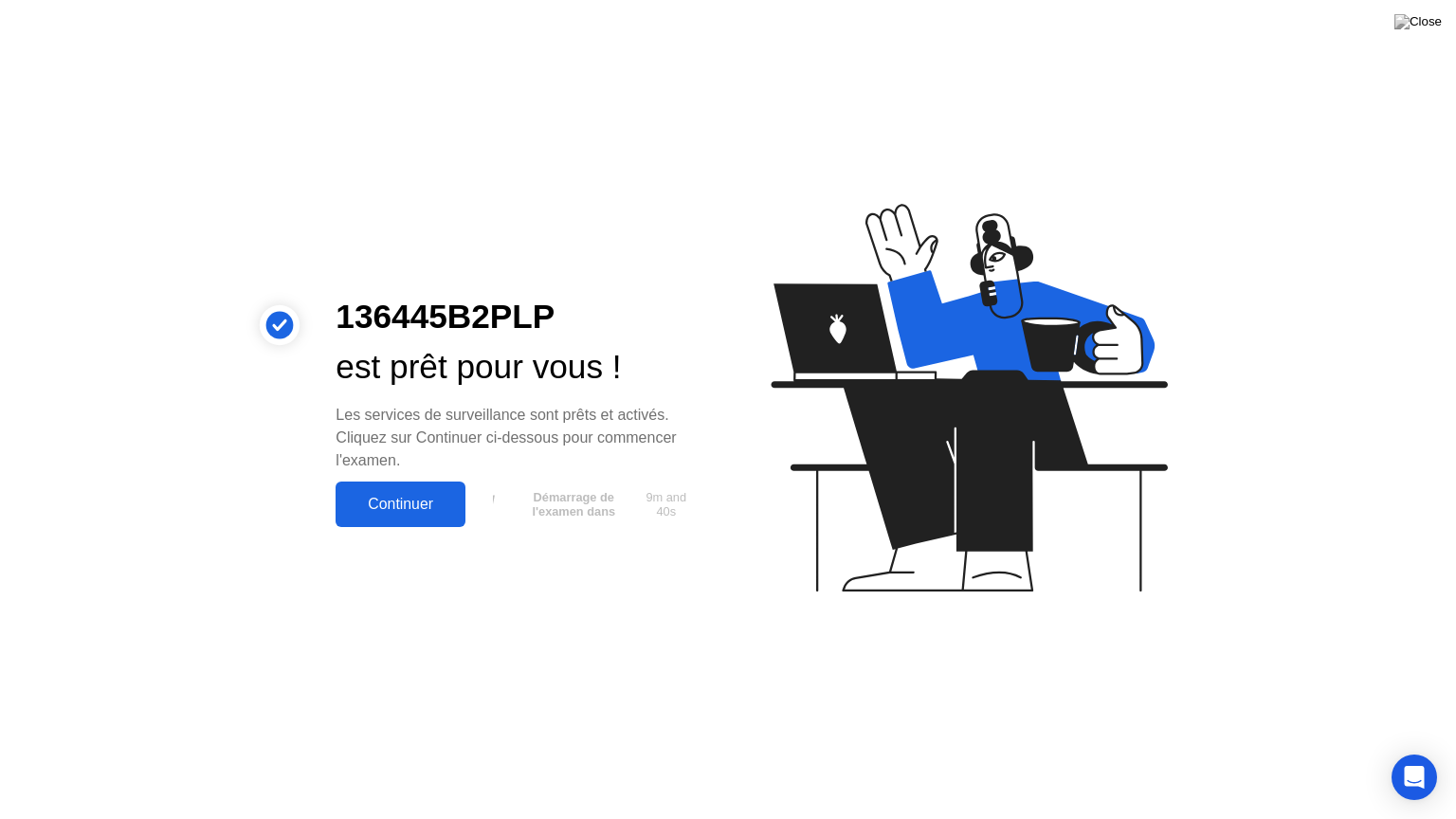
click at [380, 497] on div "Continuer" at bounding box center [401, 504] width 119 height 17
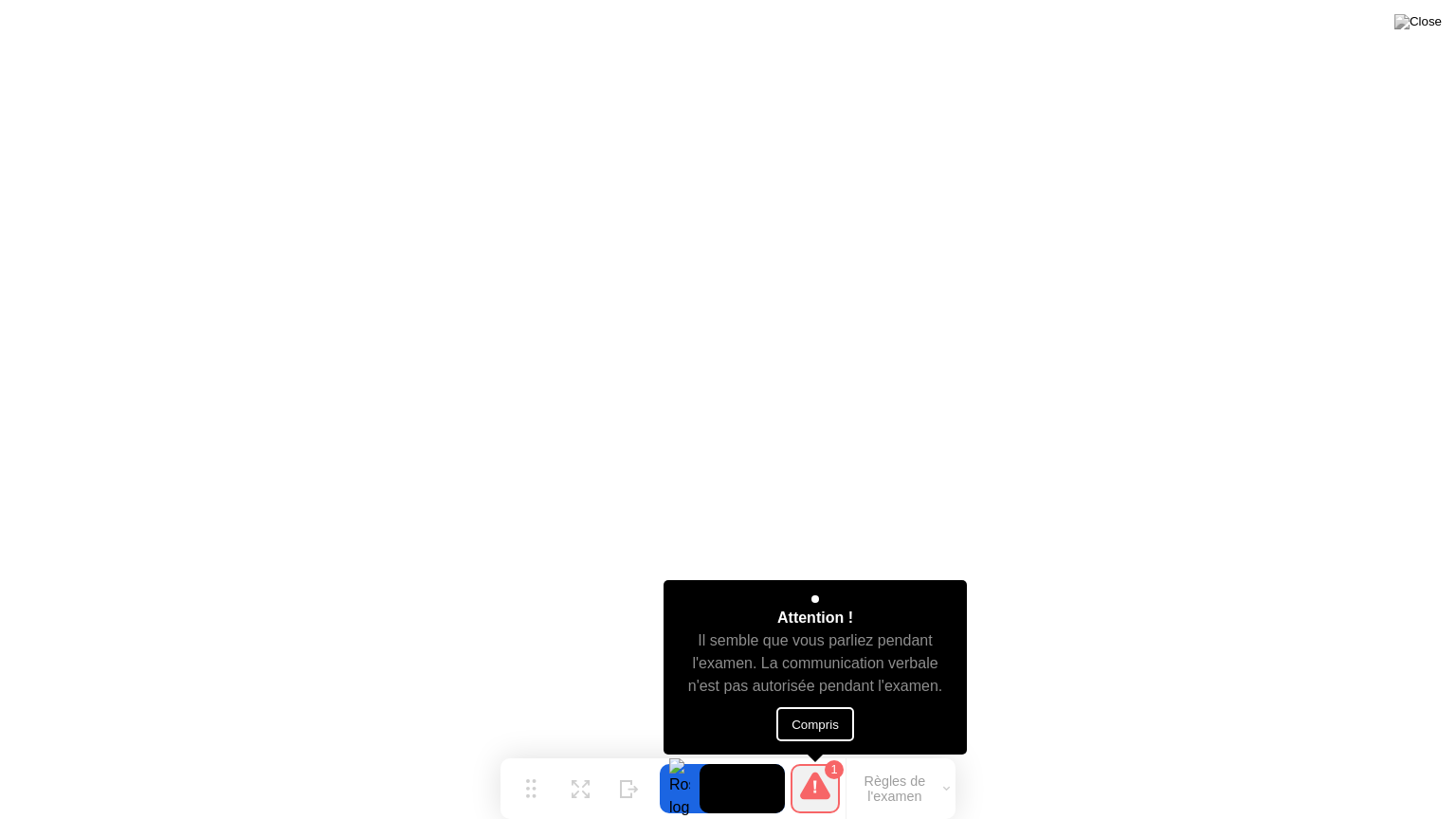
click at [800, 721] on button "Compris" at bounding box center [815, 725] width 78 height 35
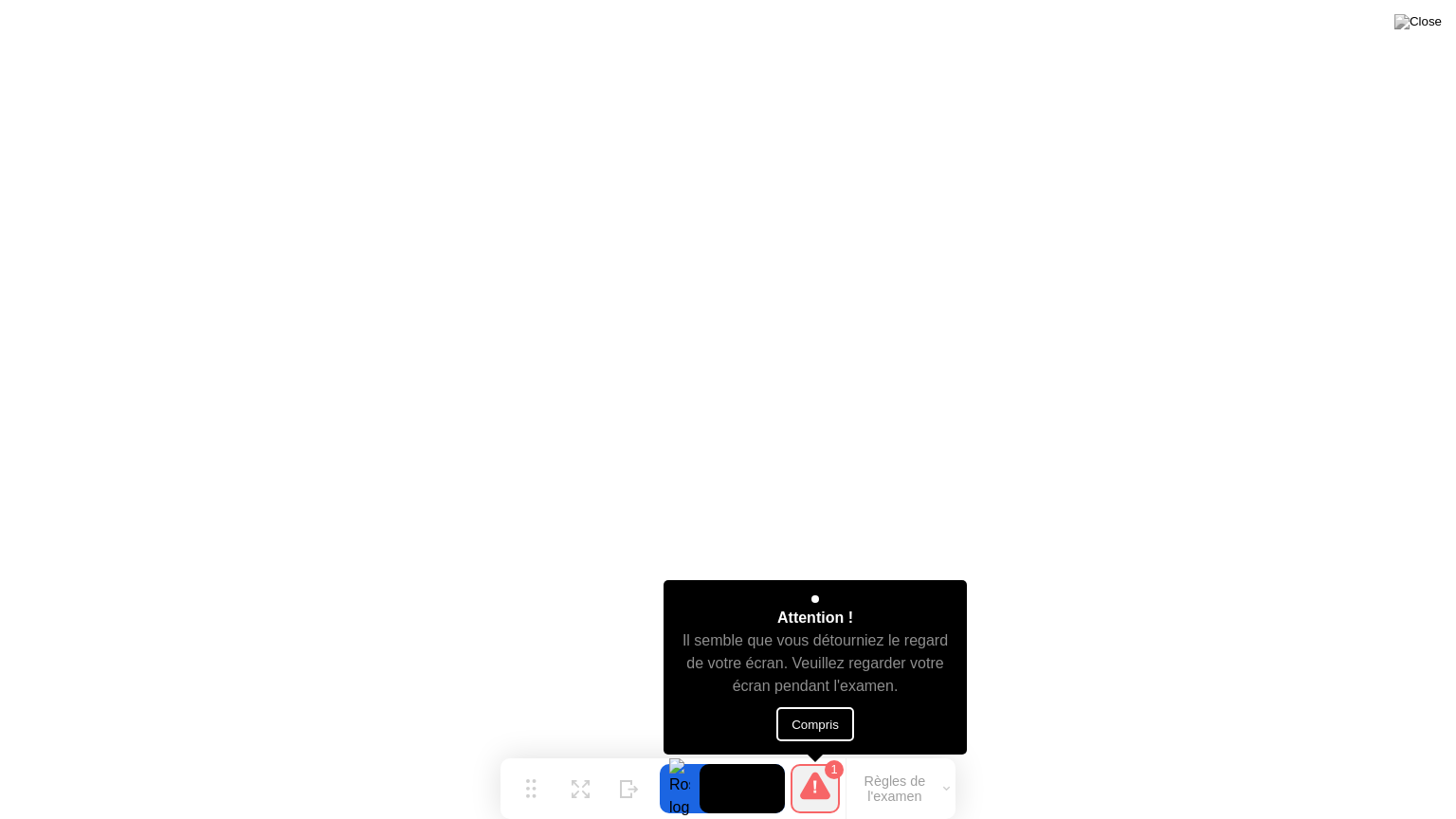
click at [813, 720] on button "Compris" at bounding box center [815, 725] width 78 height 35
